Goal: Information Seeking & Learning: Find specific page/section

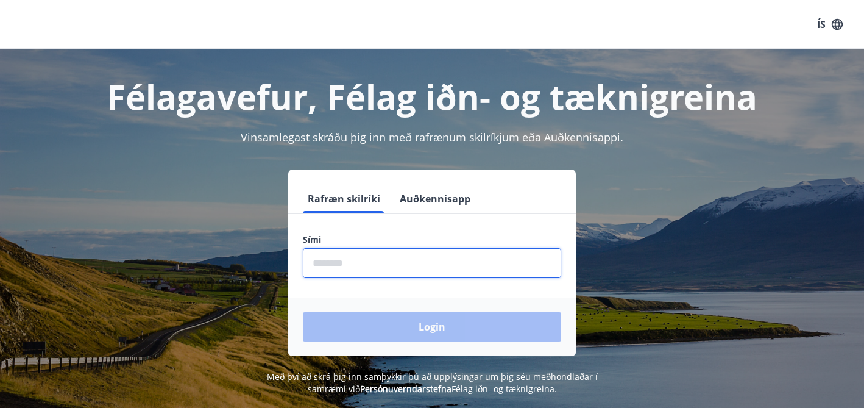
click at [369, 262] on input "phone" at bounding box center [432, 263] width 258 height 30
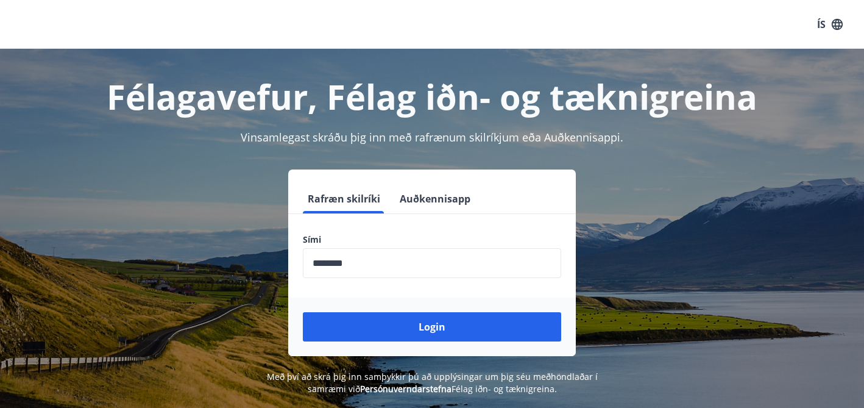
drag, startPoint x: 403, startPoint y: 322, endPoint x: 302, endPoint y: 226, distance: 139.2
click at [300, 225] on form "Rafræn skilríki Auðkennisapp Sími ​ Login" at bounding box center [432, 270] width 288 height 172
click at [330, 264] on input "phone" at bounding box center [432, 263] width 258 height 30
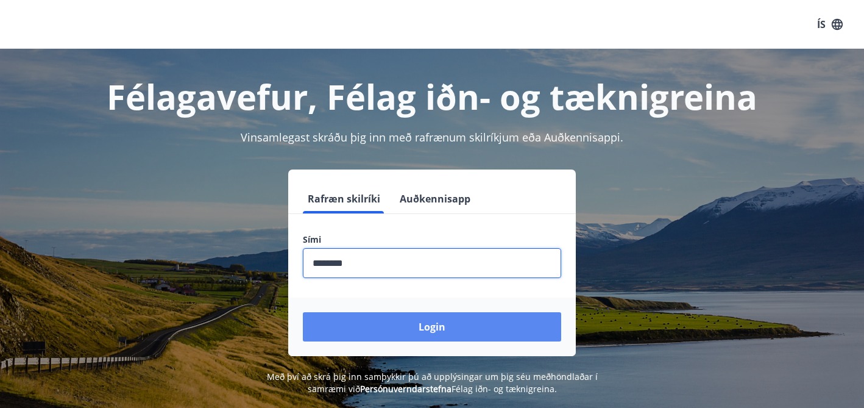
type input "********"
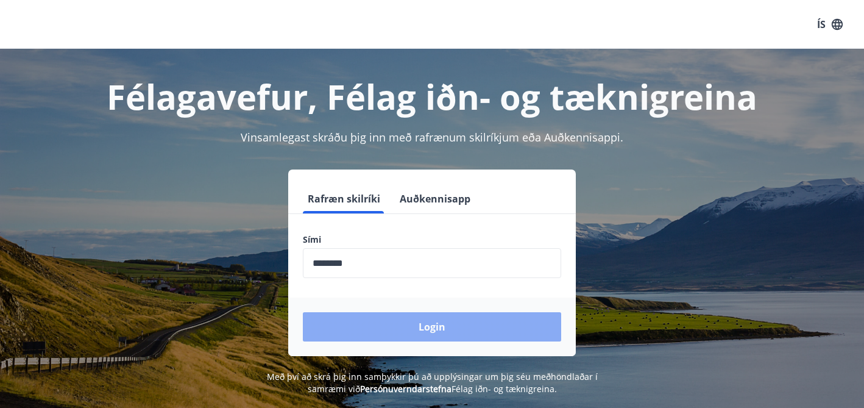
click at [404, 327] on button "Login" at bounding box center [432, 326] width 258 height 29
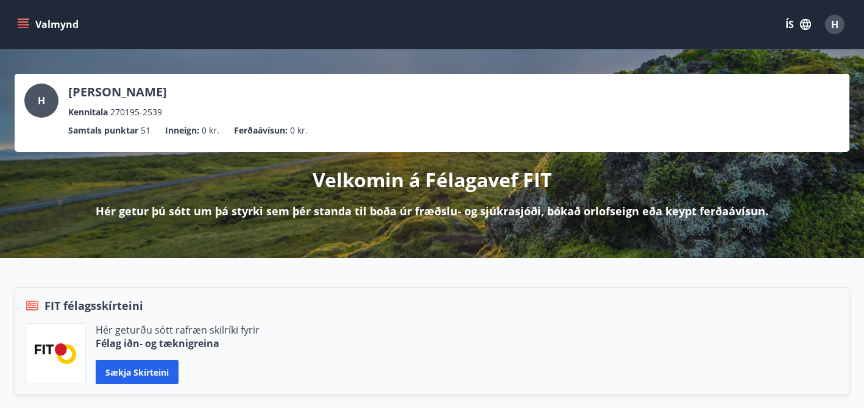
click at [23, 27] on icon "menu" at bounding box center [23, 27] width 11 height 1
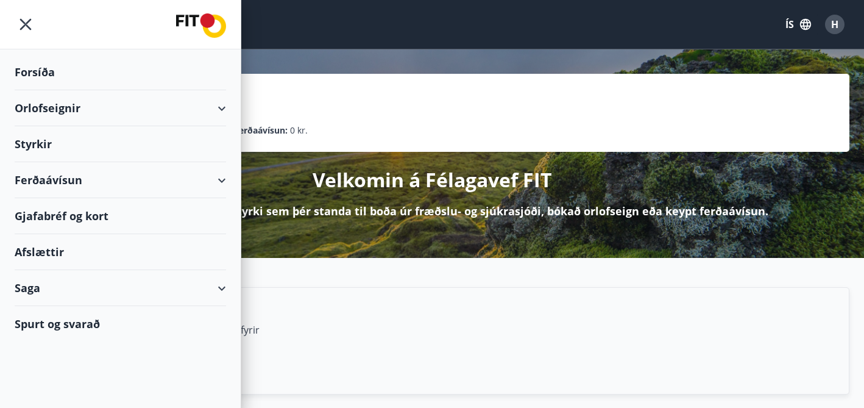
click at [219, 105] on div "Orlofseignir" at bounding box center [120, 108] width 211 height 36
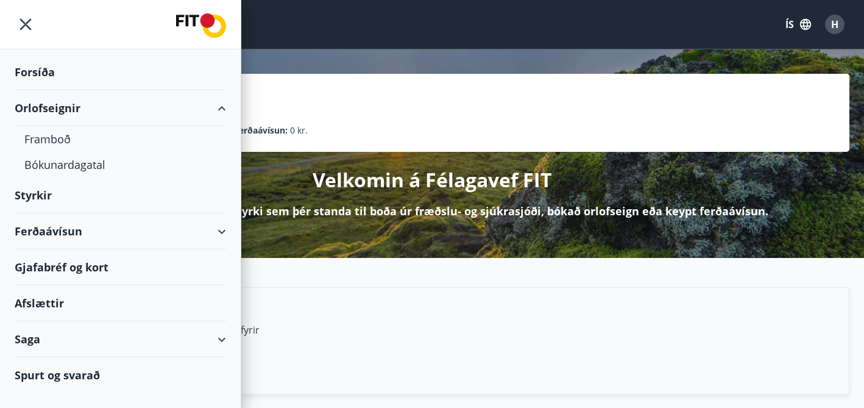
click at [219, 105] on div "Orlofseignir" at bounding box center [120, 108] width 211 height 36
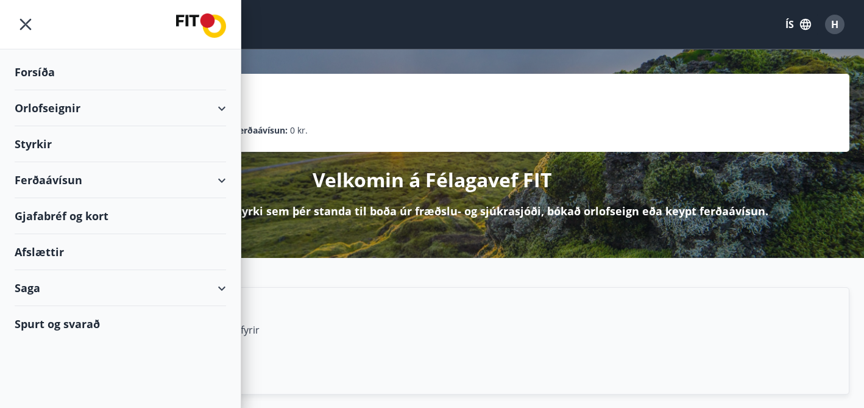
click at [224, 177] on div "Ferðaávísun" at bounding box center [120, 180] width 211 height 36
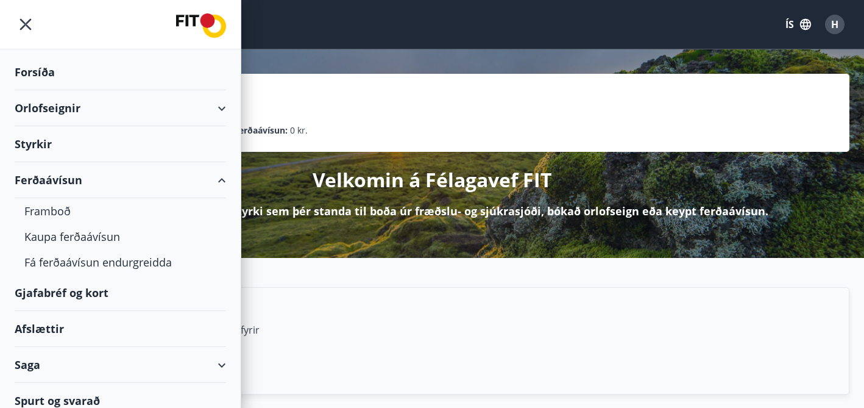
click at [224, 177] on div "Ferðaávísun" at bounding box center [120, 180] width 211 height 36
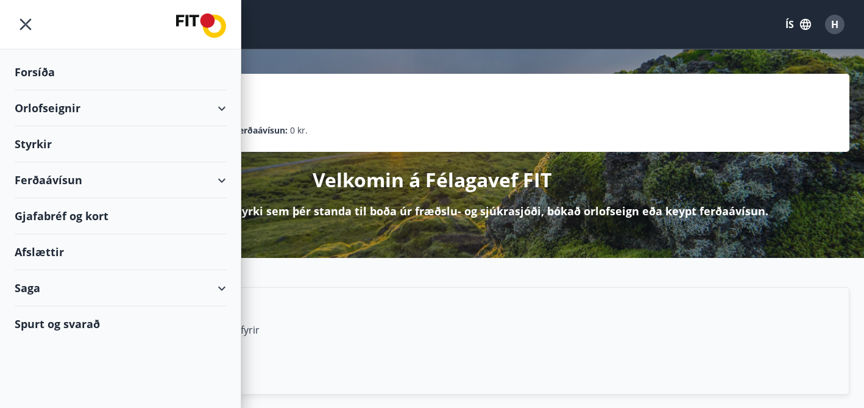
click at [219, 283] on div "Saga" at bounding box center [120, 288] width 211 height 36
click at [85, 319] on div "Spurt og svarað" at bounding box center [120, 323] width 211 height 35
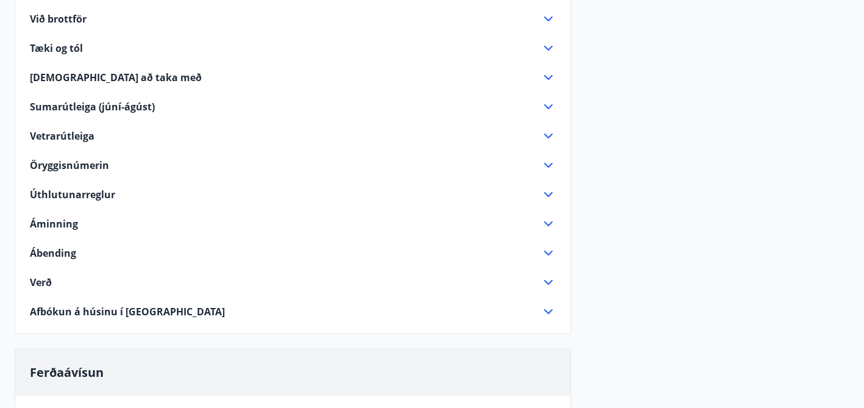
scroll to position [325, 0]
